Goal: Task Accomplishment & Management: Manage account settings

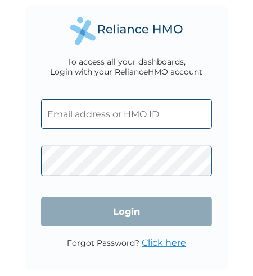
click at [97, 118] on input "text" at bounding box center [126, 114] width 171 height 30
click at [56, 104] on input "text" at bounding box center [126, 114] width 171 height 30
click at [77, 115] on input "text" at bounding box center [126, 114] width 171 height 30
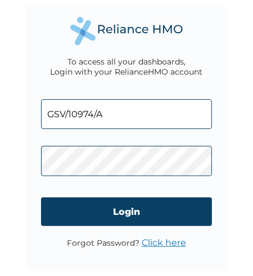
type input "GSV/10974/A"
click at [161, 246] on link "Click here" at bounding box center [163, 242] width 44 height 11
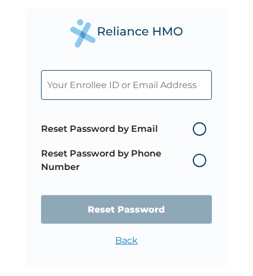
click at [197, 161] on label "Reset Password by Phone Number" at bounding box center [126, 160] width 171 height 27
click at [198, 162] on label "Reset Password by Phone Number" at bounding box center [126, 160] width 171 height 27
click at [88, 89] on input "text" at bounding box center [126, 85] width 171 height 30
click at [203, 163] on label "Reset Password by Phone Number" at bounding box center [126, 160] width 171 height 27
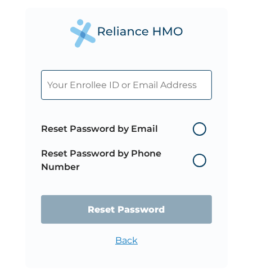
click at [112, 154] on label "Reset Password by Phone Number" at bounding box center [126, 160] width 171 height 27
click at [62, 89] on input "text" at bounding box center [126, 85] width 171 height 30
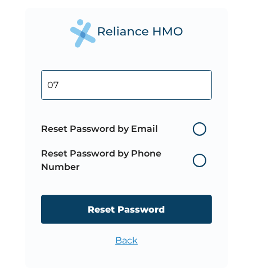
click at [201, 161] on label "Reset Password by Phone Number" at bounding box center [126, 160] width 171 height 27
click at [88, 92] on input "07" at bounding box center [126, 85] width 171 height 30
type input "07063283344"
click at [203, 162] on label "Reset Password by Phone Number" at bounding box center [126, 160] width 171 height 27
click at [202, 162] on label "Reset Password by Phone Number" at bounding box center [126, 160] width 171 height 27
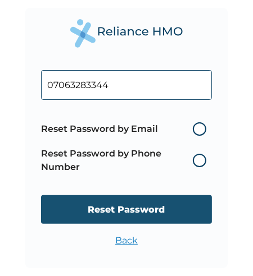
click at [138, 213] on input "Reset Password" at bounding box center [126, 209] width 171 height 29
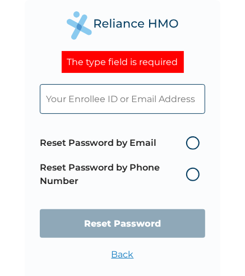
click at [190, 176] on label "Reset Password by Phone Number" at bounding box center [122, 174] width 165 height 27
click at [68, 102] on input "text" at bounding box center [122, 99] width 165 height 30
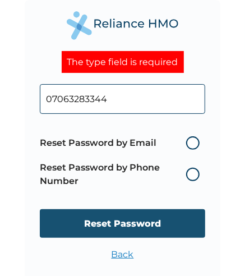
type input "07063283344"
click at [116, 225] on input "Reset Password" at bounding box center [122, 223] width 165 height 29
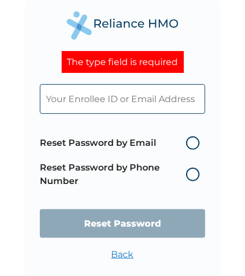
click at [73, 103] on input "text" at bounding box center [122, 99] width 165 height 30
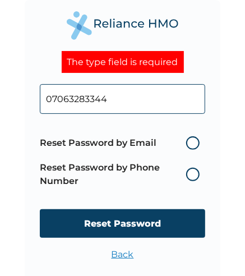
type input "07063283344"
click at [194, 175] on label "Reset Password by Phone Number" at bounding box center [122, 174] width 165 height 27
click at [193, 141] on label "Reset Password by Email" at bounding box center [122, 142] width 165 height 13
click at [189, 141] on input "Reset Password by Email" at bounding box center [180, 143] width 18 height 18
radio input "true"
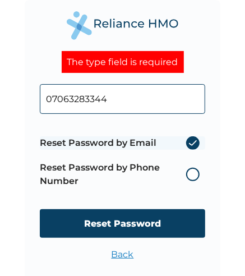
click at [193, 142] on label "Reset Password by Email" at bounding box center [122, 142] width 165 height 13
click at [189, 142] on input "Reset Password by Email" at bounding box center [180, 143] width 18 height 18
click at [191, 144] on label "Reset Password by Email" at bounding box center [122, 142] width 165 height 13
click at [189, 144] on input "Reset Password by Email" at bounding box center [180, 143] width 18 height 18
click at [191, 144] on label "Reset Password by Email" at bounding box center [122, 142] width 165 height 13
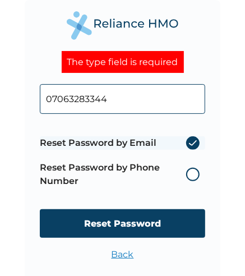
click at [189, 144] on input "Reset Password by Email" at bounding box center [180, 143] width 18 height 18
click at [192, 174] on label "Reset Password by Phone Number" at bounding box center [122, 174] width 165 height 27
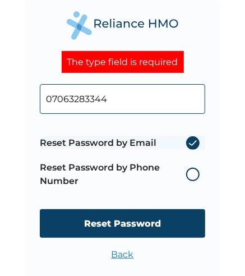
click at [195, 137] on span "Reset Password by Email Reset Password by Phone Number" at bounding box center [122, 162] width 165 height 63
click at [194, 139] on label "Reset Password by Email" at bounding box center [122, 142] width 165 height 13
click at [189, 139] on input "Reset Password by Email" at bounding box center [180, 143] width 18 height 18
click at [124, 105] on input "07063283344" at bounding box center [122, 99] width 165 height 30
type input "0"
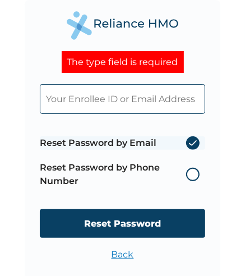
click at [114, 173] on label "Reset Password by Phone Number" at bounding box center [122, 174] width 165 height 27
click at [194, 173] on label "Reset Password by Phone Number" at bounding box center [122, 174] width 165 height 27
click at [194, 175] on label "Reset Password by Phone Number" at bounding box center [122, 174] width 165 height 27
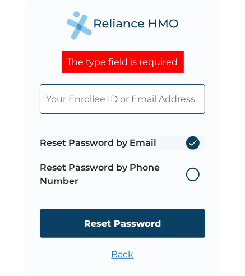
click at [194, 175] on label "Reset Password by Phone Number" at bounding box center [122, 174] width 165 height 27
click at [194, 145] on label "Reset Password by Email" at bounding box center [122, 142] width 165 height 13
click at [189, 145] on input "Reset Password by Email" at bounding box center [180, 143] width 18 height 18
click at [134, 188] on label "Reset Password by Phone Number" at bounding box center [122, 174] width 165 height 27
click at [50, 103] on input "text" at bounding box center [122, 99] width 165 height 30
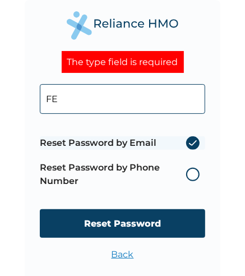
type input "F"
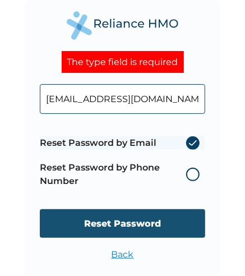
type input "festusudeh418@gmail.com"
click at [128, 225] on input "Reset Password" at bounding box center [122, 223] width 165 height 29
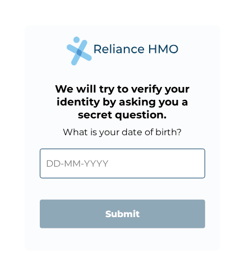
click at [95, 166] on input "text" at bounding box center [122, 164] width 165 height 30
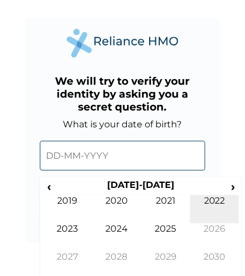
scroll to position [13, 0]
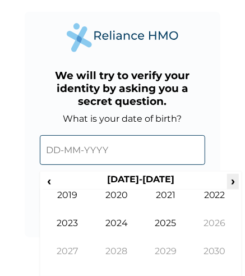
click at [234, 180] on span "›" at bounding box center [233, 181] width 12 height 14
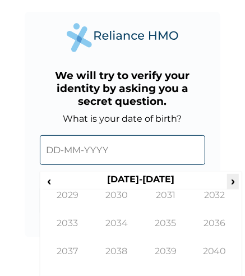
click at [234, 180] on span "›" at bounding box center [233, 181] width 12 height 14
click at [48, 178] on span "‹" at bounding box center [49, 181] width 12 height 14
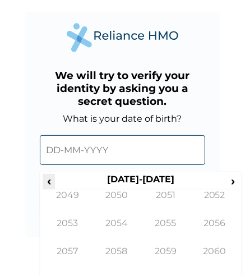
click at [48, 178] on span "‹" at bounding box center [49, 181] width 12 height 14
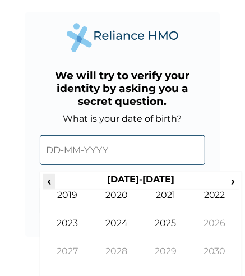
click at [48, 178] on span "‹" at bounding box center [49, 181] width 12 height 14
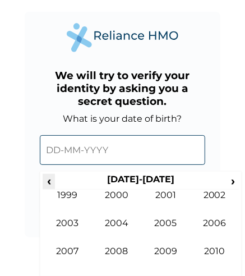
click at [48, 178] on span "‹" at bounding box center [49, 181] width 12 height 14
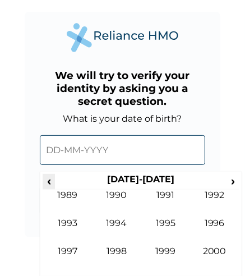
click at [48, 178] on span "‹" at bounding box center [49, 181] width 12 height 14
click at [62, 152] on input "text" at bounding box center [122, 150] width 165 height 30
click at [232, 183] on span "›" at bounding box center [233, 181] width 12 height 14
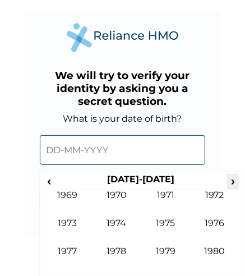
click at [232, 182] on span "›" at bounding box center [233, 181] width 12 height 14
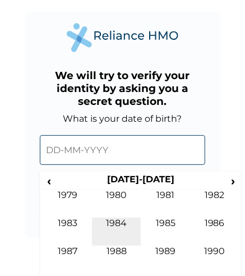
click at [116, 224] on td "1984" at bounding box center [116, 232] width 49 height 28
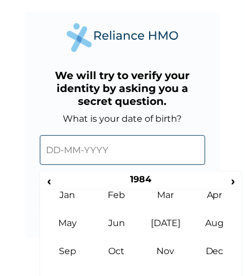
click at [69, 152] on input "text" at bounding box center [122, 150] width 165 height 30
click at [58, 151] on input "text" at bounding box center [122, 150] width 165 height 30
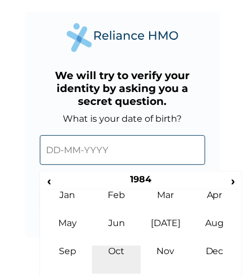
click at [120, 253] on td "Oct" at bounding box center [116, 260] width 49 height 28
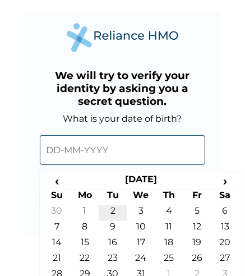
click at [115, 213] on td "2" at bounding box center [113, 213] width 28 height 16
type input "[DATE]"
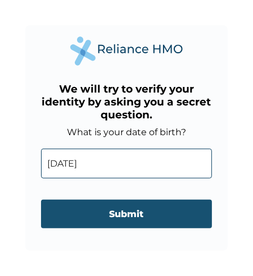
click at [134, 217] on input "Submit" at bounding box center [126, 214] width 171 height 29
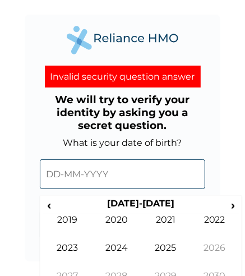
click at [62, 176] on input "text" at bounding box center [122, 174] width 165 height 30
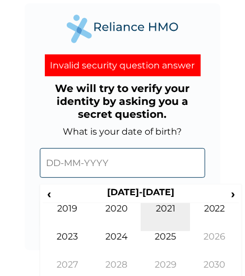
scroll to position [25, 0]
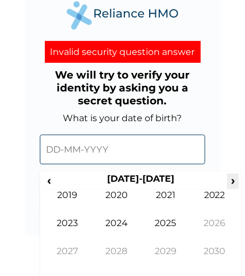
click at [234, 184] on span "›" at bounding box center [233, 180] width 12 height 14
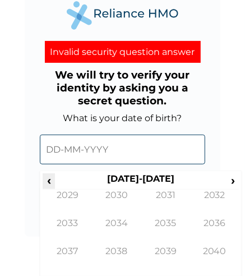
click at [54, 185] on span "‹" at bounding box center [49, 180] width 12 height 14
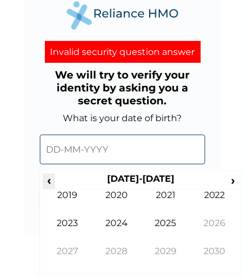
click at [54, 185] on span "‹" at bounding box center [49, 180] width 12 height 14
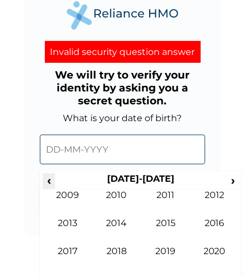
click at [54, 185] on span "‹" at bounding box center [49, 180] width 12 height 14
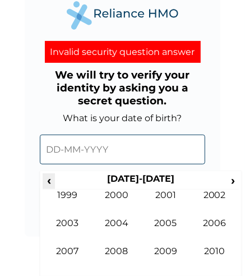
click at [54, 185] on span "‹" at bounding box center [49, 180] width 12 height 14
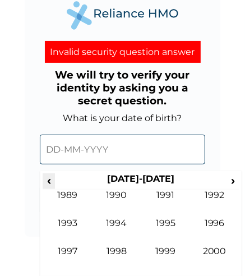
click at [54, 185] on span "‹" at bounding box center [49, 180] width 12 height 14
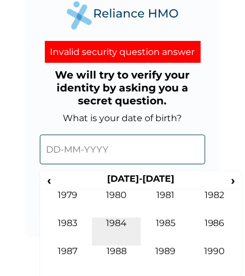
click at [118, 223] on td "1984" at bounding box center [116, 232] width 49 height 28
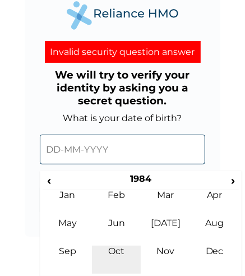
click at [117, 252] on td "Oct" at bounding box center [116, 260] width 49 height 28
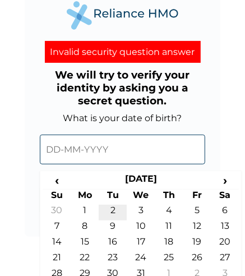
click at [112, 215] on td "2" at bounding box center [113, 213] width 28 height 16
type input "[DATE]"
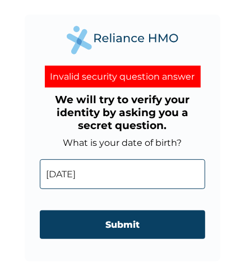
scroll to position [0, 0]
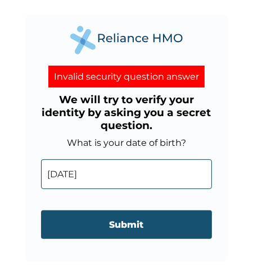
click at [127, 230] on input "Submit" at bounding box center [126, 225] width 171 height 29
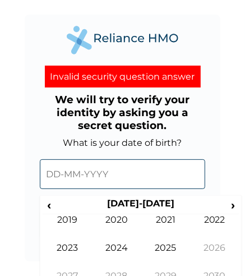
click at [66, 180] on input "text" at bounding box center [122, 174] width 165 height 30
click at [45, 203] on span "‹" at bounding box center [49, 205] width 12 height 14
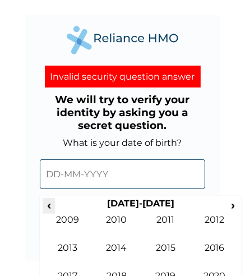
click at [45, 203] on span "‹" at bounding box center [49, 205] width 12 height 14
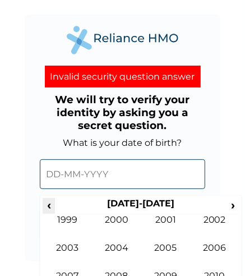
click at [45, 203] on span "‹" at bounding box center [49, 205] width 12 height 14
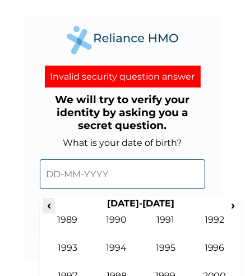
click at [45, 203] on span "‹" at bounding box center [49, 205] width 12 height 14
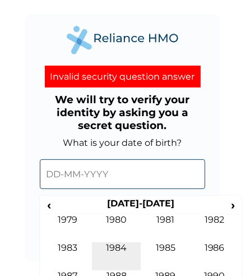
click at [113, 248] on td "1984" at bounding box center [116, 257] width 49 height 28
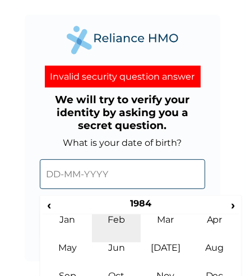
scroll to position [25, 0]
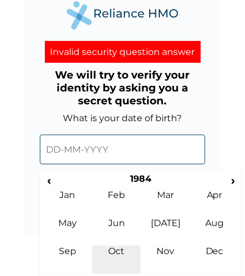
click at [113, 253] on td "Oct" at bounding box center [116, 260] width 49 height 28
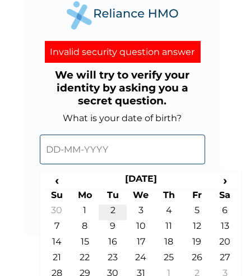
click at [115, 212] on td "2" at bounding box center [113, 213] width 28 height 16
type input "[DATE]"
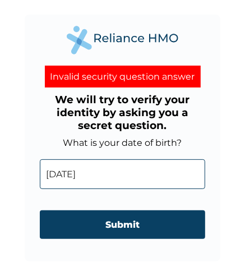
scroll to position [0, 0]
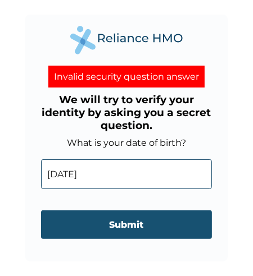
click at [149, 225] on input "Submit" at bounding box center [126, 225] width 171 height 29
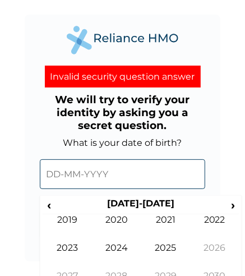
click at [86, 177] on input "text" at bounding box center [122, 174] width 165 height 30
click at [49, 209] on span "‹" at bounding box center [49, 205] width 12 height 14
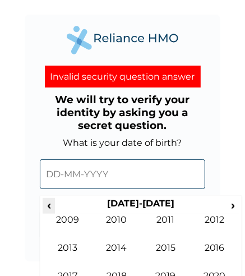
click at [49, 209] on span "‹" at bounding box center [49, 205] width 12 height 14
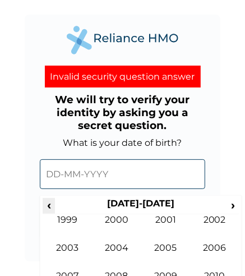
click at [49, 209] on span "‹" at bounding box center [49, 205] width 12 height 14
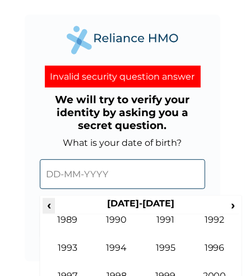
click at [49, 209] on span "‹" at bounding box center [49, 205] width 12 height 14
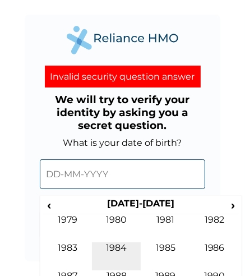
click at [116, 251] on td "1984" at bounding box center [116, 257] width 49 height 28
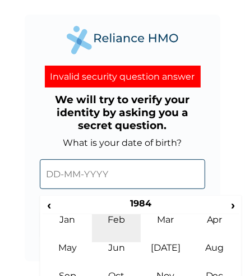
scroll to position [25, 0]
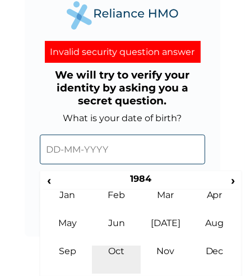
click at [115, 258] on td "Oct" at bounding box center [116, 260] width 49 height 28
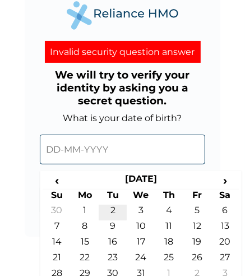
click at [115, 208] on td "2" at bounding box center [113, 213] width 28 height 16
type input "[DATE]"
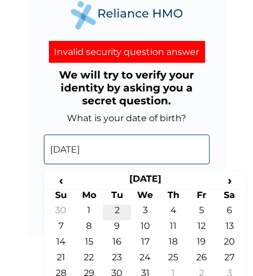
scroll to position [0, 0]
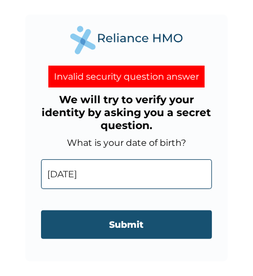
click at [131, 230] on input "Submit" at bounding box center [126, 225] width 171 height 29
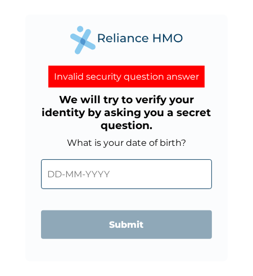
drag, startPoint x: 2, startPoint y: 39, endPoint x: 16, endPoint y: 38, distance: 14.1
click at [10, 38] on div "Invalid security question answer We will try to verify your identity by asking …" at bounding box center [126, 138] width 253 height 276
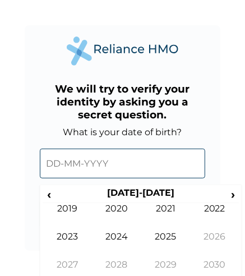
click at [90, 158] on input "text" at bounding box center [122, 164] width 165 height 30
click at [49, 195] on span "‹" at bounding box center [49, 195] width 12 height 14
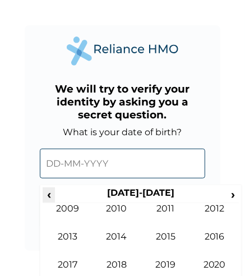
click at [49, 195] on span "‹" at bounding box center [49, 195] width 12 height 14
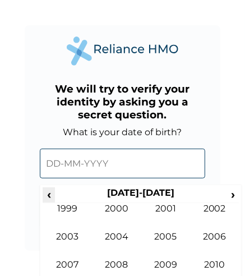
click at [49, 195] on span "‹" at bounding box center [49, 195] width 12 height 14
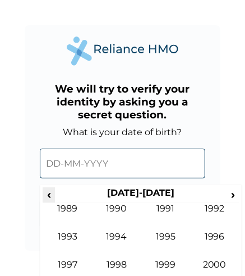
click at [49, 195] on span "‹" at bounding box center [49, 195] width 12 height 14
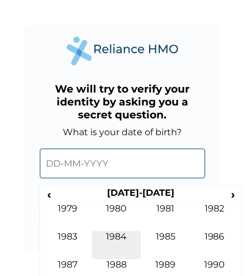
click at [124, 240] on td "1984" at bounding box center [116, 245] width 49 height 28
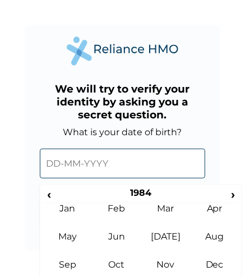
click at [66, 170] on input "text" at bounding box center [122, 164] width 165 height 30
click at [49, 195] on span "‹" at bounding box center [49, 195] width 12 height 14
click at [115, 262] on td "Oct" at bounding box center [116, 273] width 49 height 28
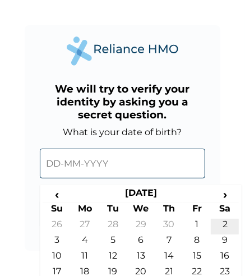
click at [225, 223] on td "2" at bounding box center [225, 227] width 28 height 16
type input "02-10-1982"
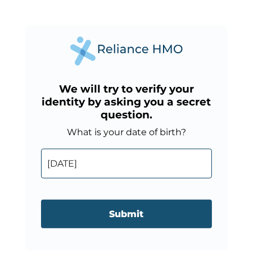
click at [129, 217] on input "Submit" at bounding box center [126, 214] width 171 height 29
